Goal: Task Accomplishment & Management: Manage account settings

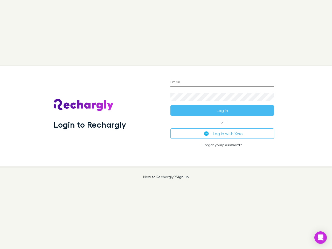
click at [166, 125] on div "Login to Rechargly" at bounding box center [108, 116] width 117 height 101
click at [223, 83] on input "Email" at bounding box center [223, 82] width 104 height 8
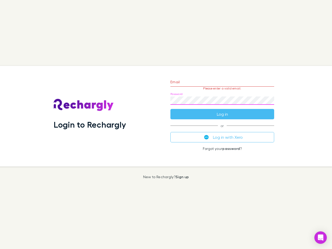
click at [223, 111] on form "Email Please enter a valid email. Password Log in" at bounding box center [223, 96] width 104 height 45
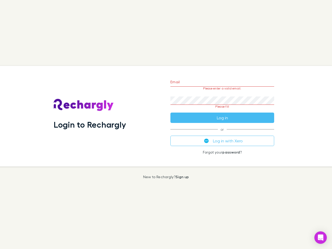
click at [223, 134] on div "Email Please enter a valid email. Password Please fill Log in or Log in with Xe…" at bounding box center [222, 116] width 112 height 101
click at [321, 238] on icon "Open Intercom Messenger" at bounding box center [320, 238] width 5 height 6
